Goal: Transaction & Acquisition: Purchase product/service

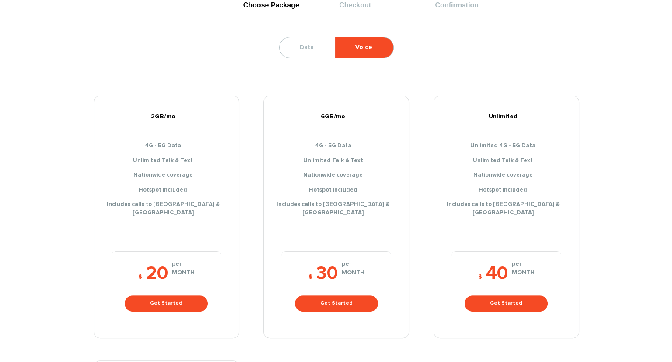
scroll to position [131, 0]
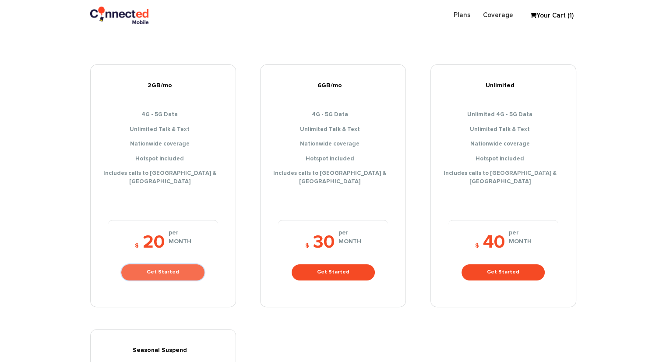
click at [168, 265] on link "Get Started" at bounding box center [162, 272] width 83 height 16
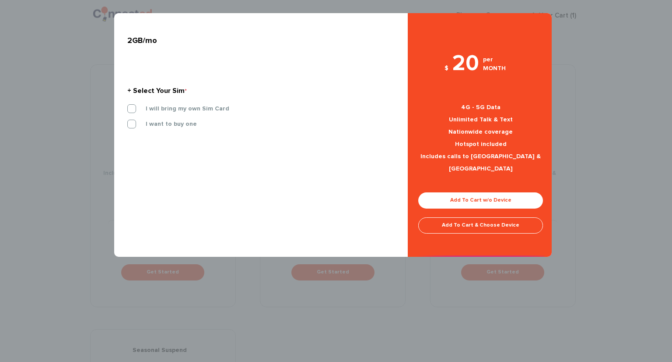
click at [159, 119] on div "I will bring my own Sim Card I want to buy one 3-IN-1 SIM KIT" at bounding box center [258, 119] width 274 height 31
click at [160, 123] on label "I want to buy one" at bounding box center [165, 124] width 64 height 8
click at [127, 121] on input "I want to buy one" at bounding box center [127, 121] width 0 height 0
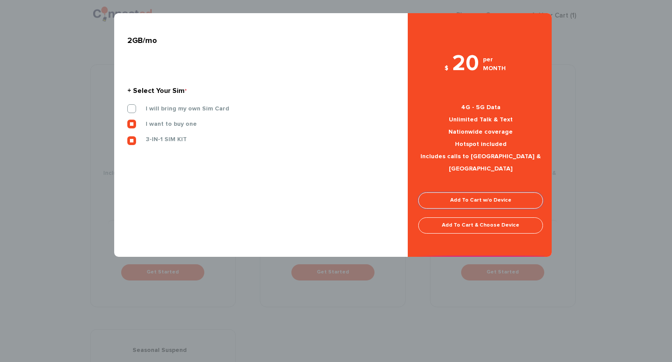
click at [487, 192] on link "Add To Cart w/o Device" at bounding box center [480, 200] width 125 height 16
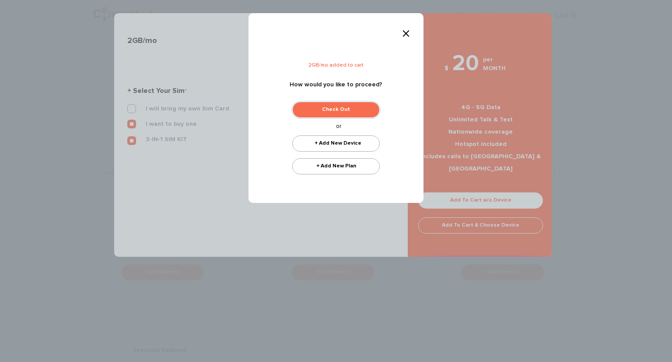
click at [337, 107] on link "Check Out" at bounding box center [336, 110] width 88 height 16
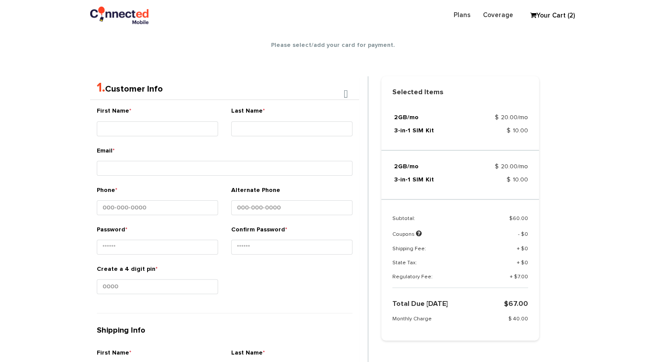
scroll to position [154, 0]
click at [595, 95] on section "Choose Package Checkout Confirmation You are almost done! Please select/add you…" at bounding box center [333, 316] width 666 height 836
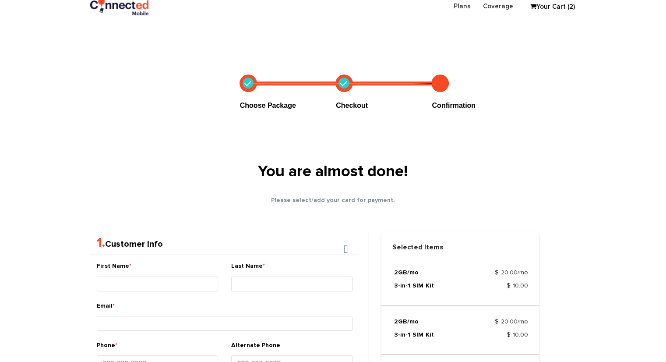
scroll to position [23, 0]
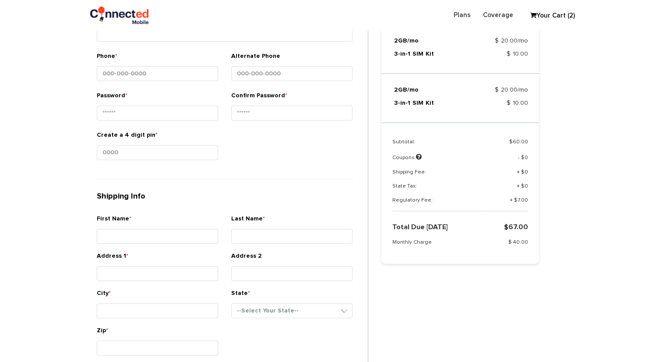
scroll to position [460, 0]
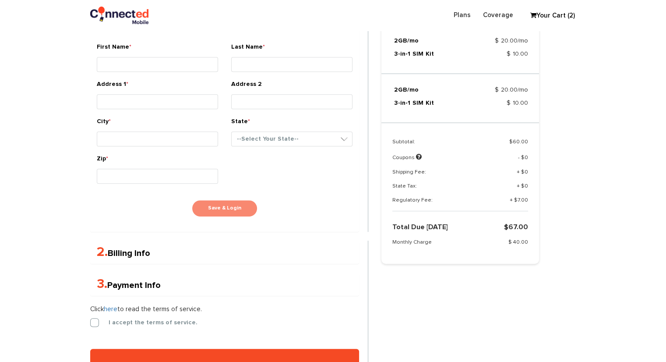
click at [90, 224] on div "First Name * Last Name * Email * Phone * *" at bounding box center [224, 12] width 269 height 437
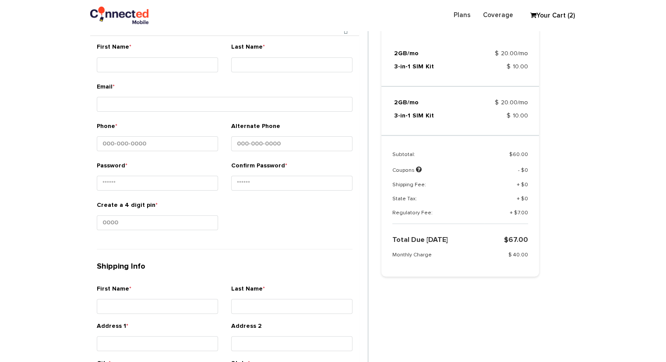
scroll to position [154, 0]
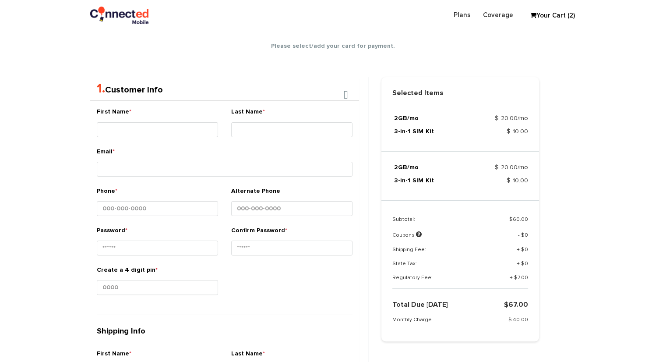
click at [126, 121] on div "First Name *" at bounding box center [157, 123] width 121 height 33
click at [130, 127] on input "First Name *" at bounding box center [157, 129] width 121 height 15
type input "Shlomo"
click at [271, 125] on input "Last Name *" at bounding box center [291, 129] width 121 height 15
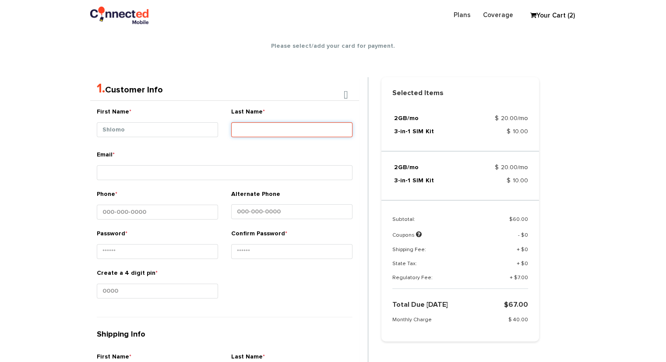
type input "Test"
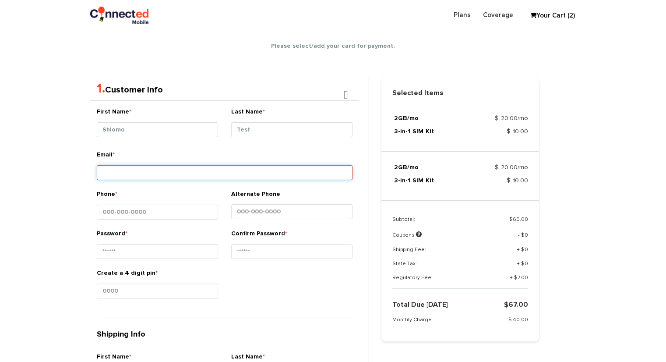
click at [117, 177] on input "Email *" at bounding box center [225, 172] width 256 height 15
click at [124, 172] on input "[PERSON_NAME][EMAIL_ADDRESS][DOMAIN_NAME]" at bounding box center [225, 172] width 256 height 15
type input "[PERSON_NAME][EMAIL_ADDRESS][DOMAIN_NAME]"
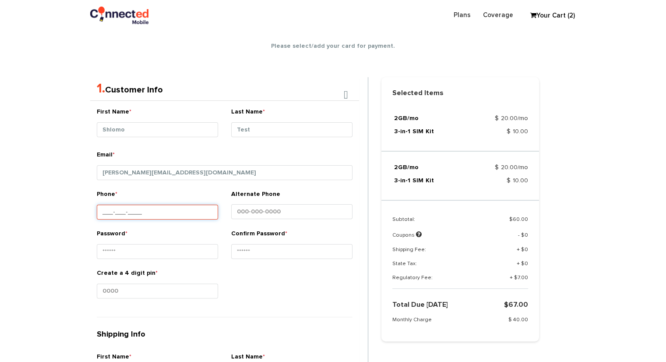
click at [131, 211] on input "Phone *" at bounding box center [157, 211] width 121 height 15
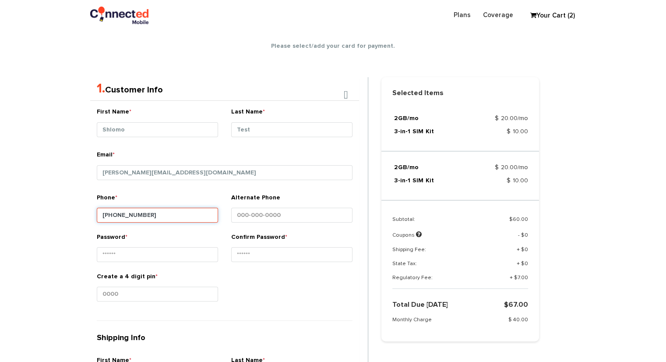
type input "[PHONE_NUMBER]"
click at [128, 261] on div "Password *" at bounding box center [157, 248] width 121 height 33
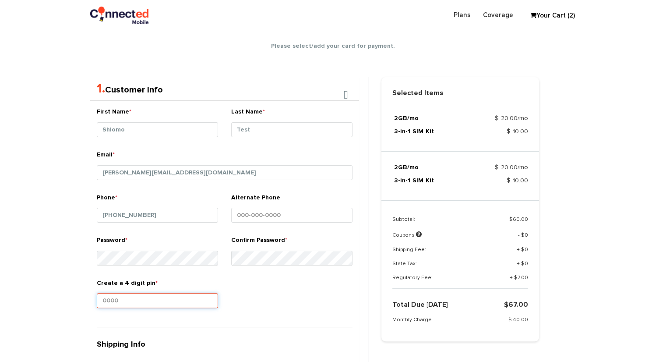
click at [112, 299] on input "Create a 4 digit pin *" at bounding box center [157, 300] width 121 height 15
type input "1234"
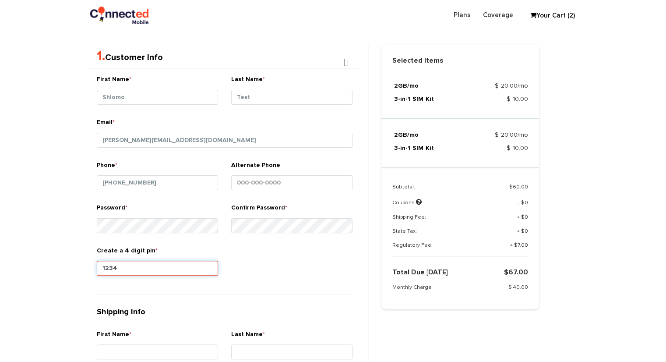
scroll to position [329, 0]
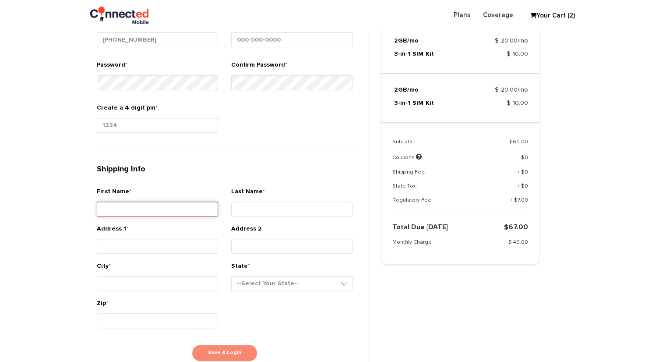
click at [128, 200] on div "First Name *" at bounding box center [157, 203] width 121 height 33
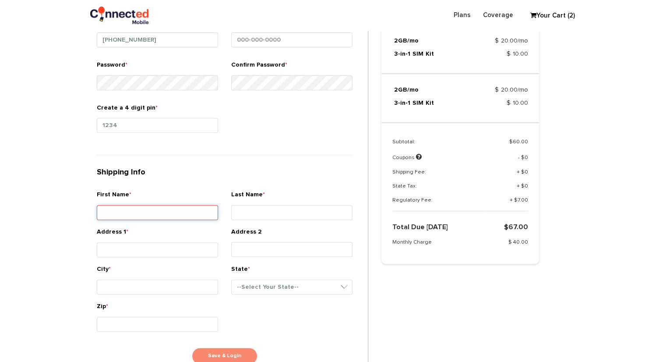
type input "Shlomo"
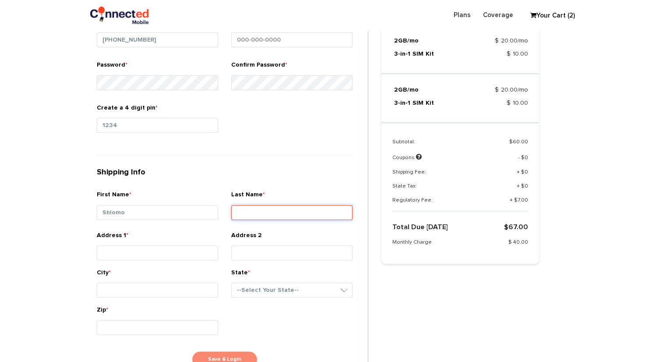
click at [270, 207] on input "Last Name *" at bounding box center [291, 212] width 121 height 15
type input "Test"
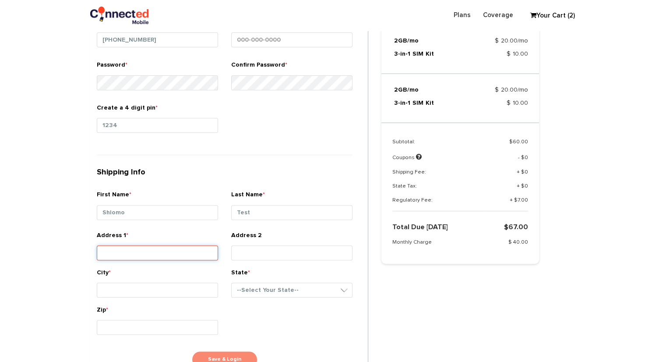
click at [137, 251] on input "Address 1 *" at bounding box center [157, 252] width 121 height 15
type input "731 Route 18 South"
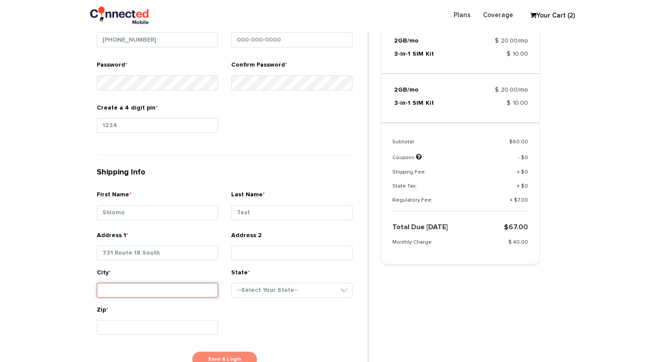
click at [132, 288] on input "City *" at bounding box center [157, 289] width 121 height 15
type input "[GEOGRAPHIC_DATA]"
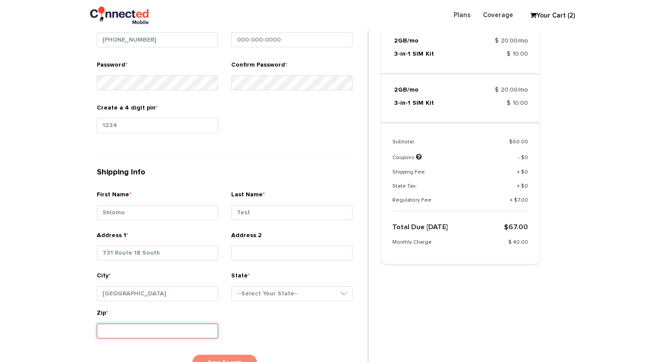
click at [138, 320] on div "Zip *" at bounding box center [157, 324] width 121 height 33
type input "08816"
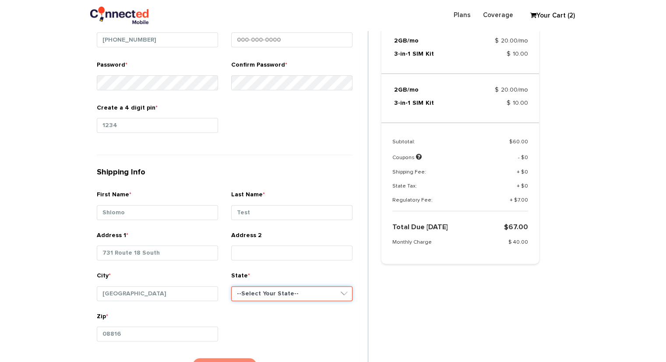
click at [267, 290] on select "--Select Your State-- [US_STATE][GEOGRAPHIC_DATA] [US_STATE] [US_STATE] [US_STA…" at bounding box center [291, 293] width 121 height 15
select select "NJ"
click at [231, 286] on select "--Select Your State-- [US_STATE][GEOGRAPHIC_DATA] [US_STATE] [US_STATE] [US_STA…" at bounding box center [291, 293] width 121 height 15
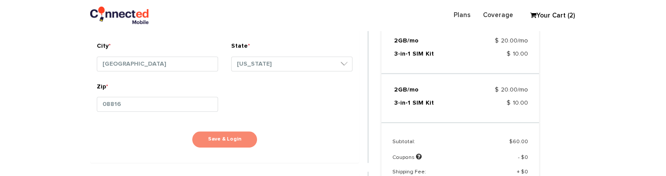
scroll to position [592, 0]
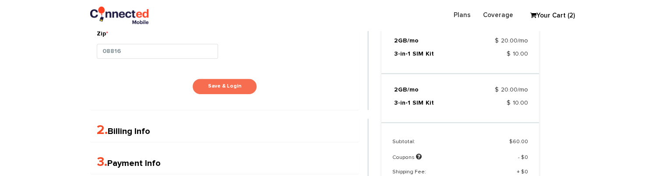
scroll to position [636, 0]
